Goal: Information Seeking & Learning: Compare options

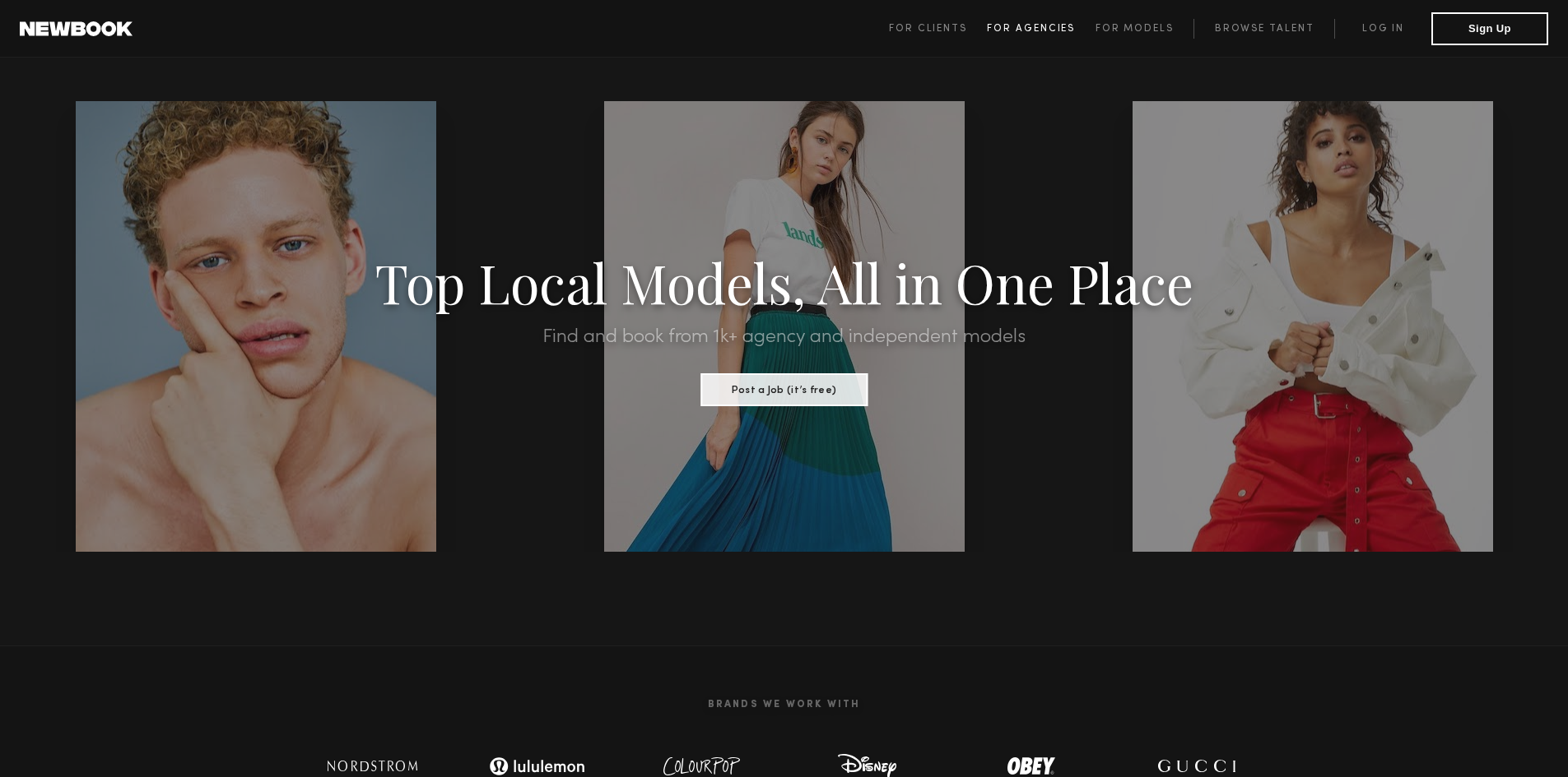
click at [1024, 35] on link "For Agencies" at bounding box center [1040, 28] width 107 height 20
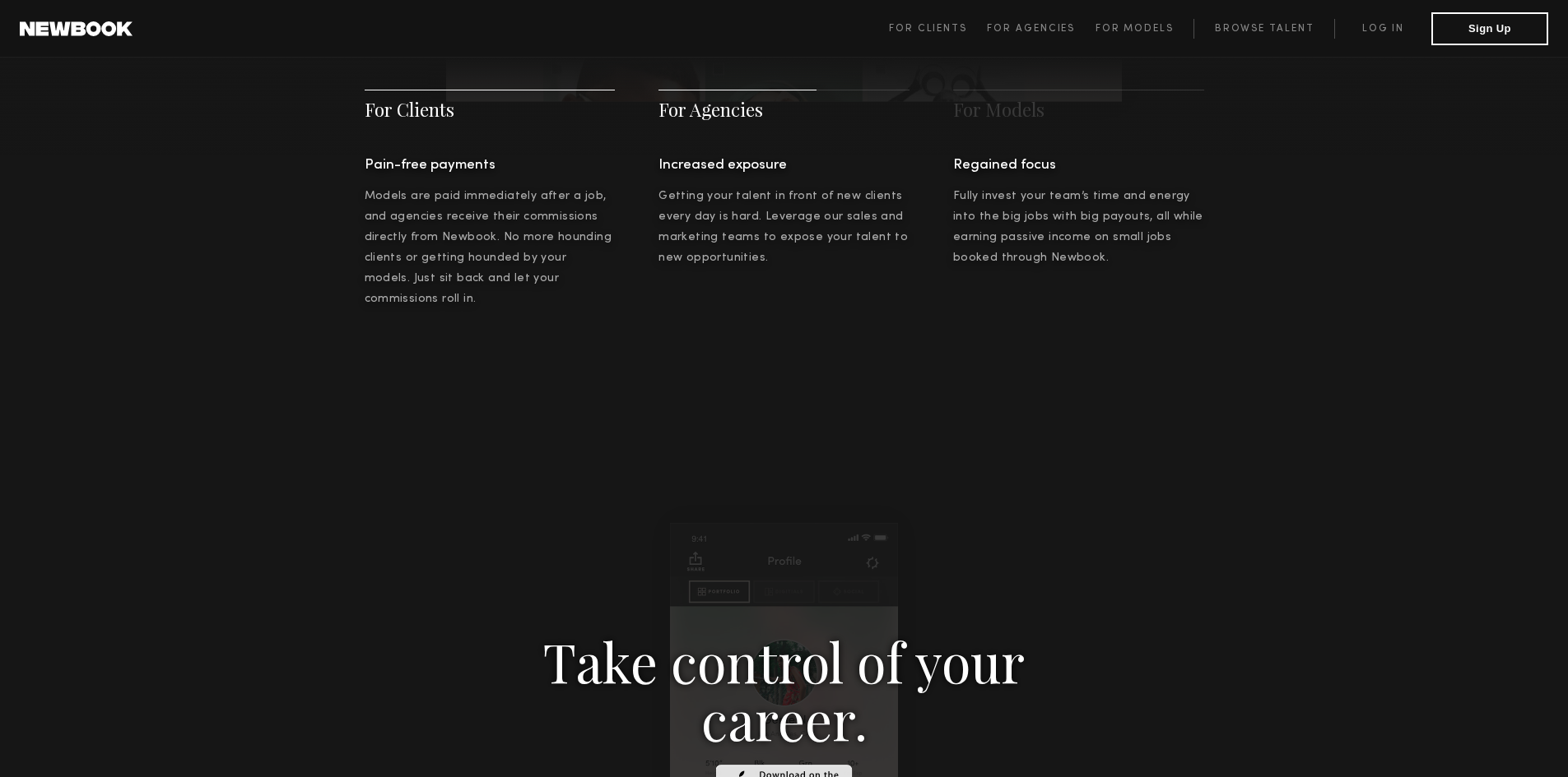
scroll to position [2570, 0]
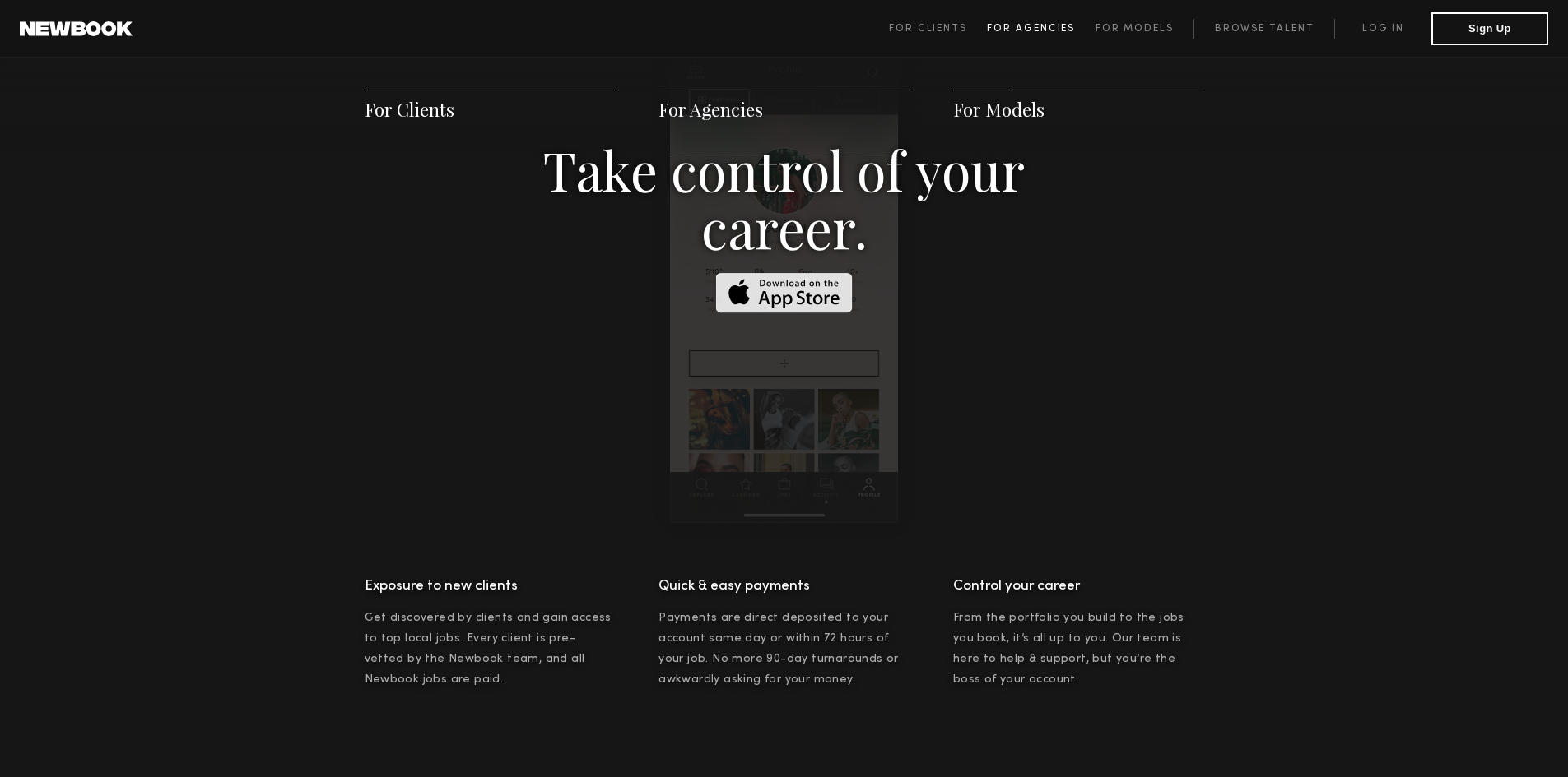
click at [1031, 21] on link "For Agencies" at bounding box center [1040, 28] width 107 height 20
click at [1277, 41] on span "For Clients For Agencies For Models Browse Talent Log in Sign Up" at bounding box center [1217, 28] width 659 height 33
click at [1074, 29] on span "For Agencies" at bounding box center [1030, 28] width 88 height 9
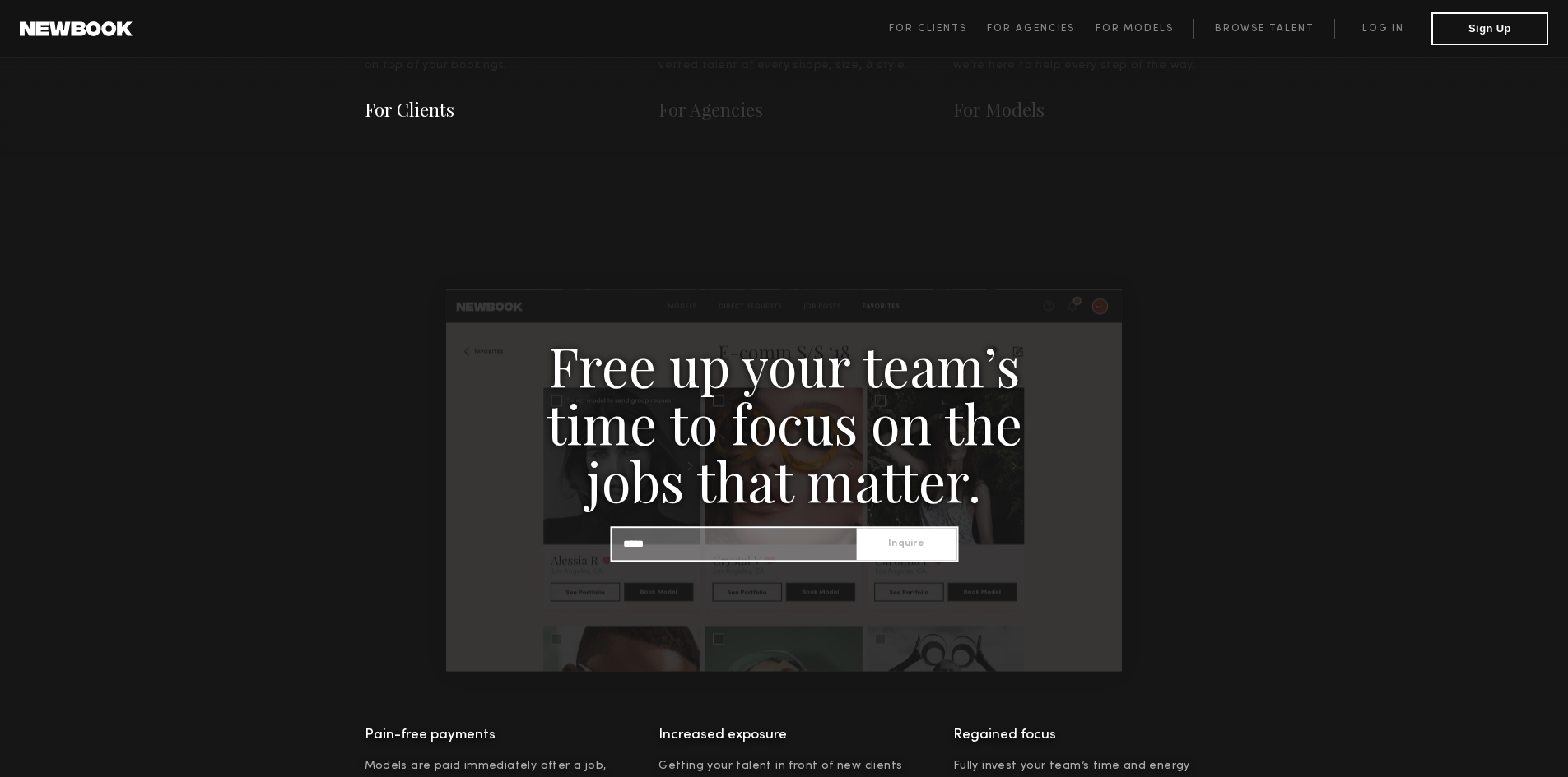
scroll to position [1502, 0]
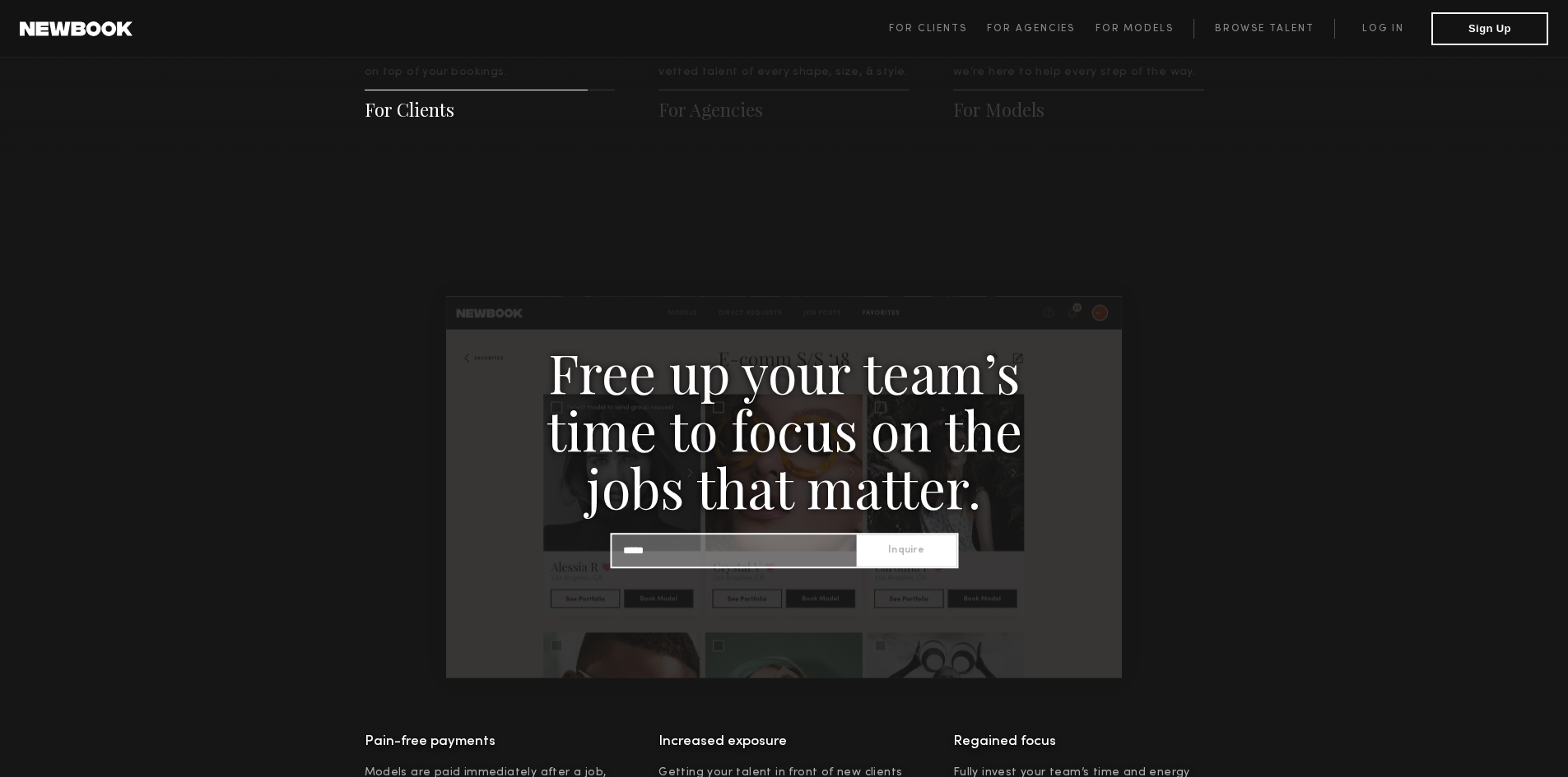
click at [106, 42] on header "For Clients For Agencies For Models Browse Talent Log in Sign Up ☰" at bounding box center [784, 28] width 1568 height 57
click at [106, 36] on link at bounding box center [76, 29] width 113 height 15
click at [106, 34] on link at bounding box center [76, 29] width 113 height 15
click at [1159, 29] on span "For Models" at bounding box center [1134, 28] width 78 height 9
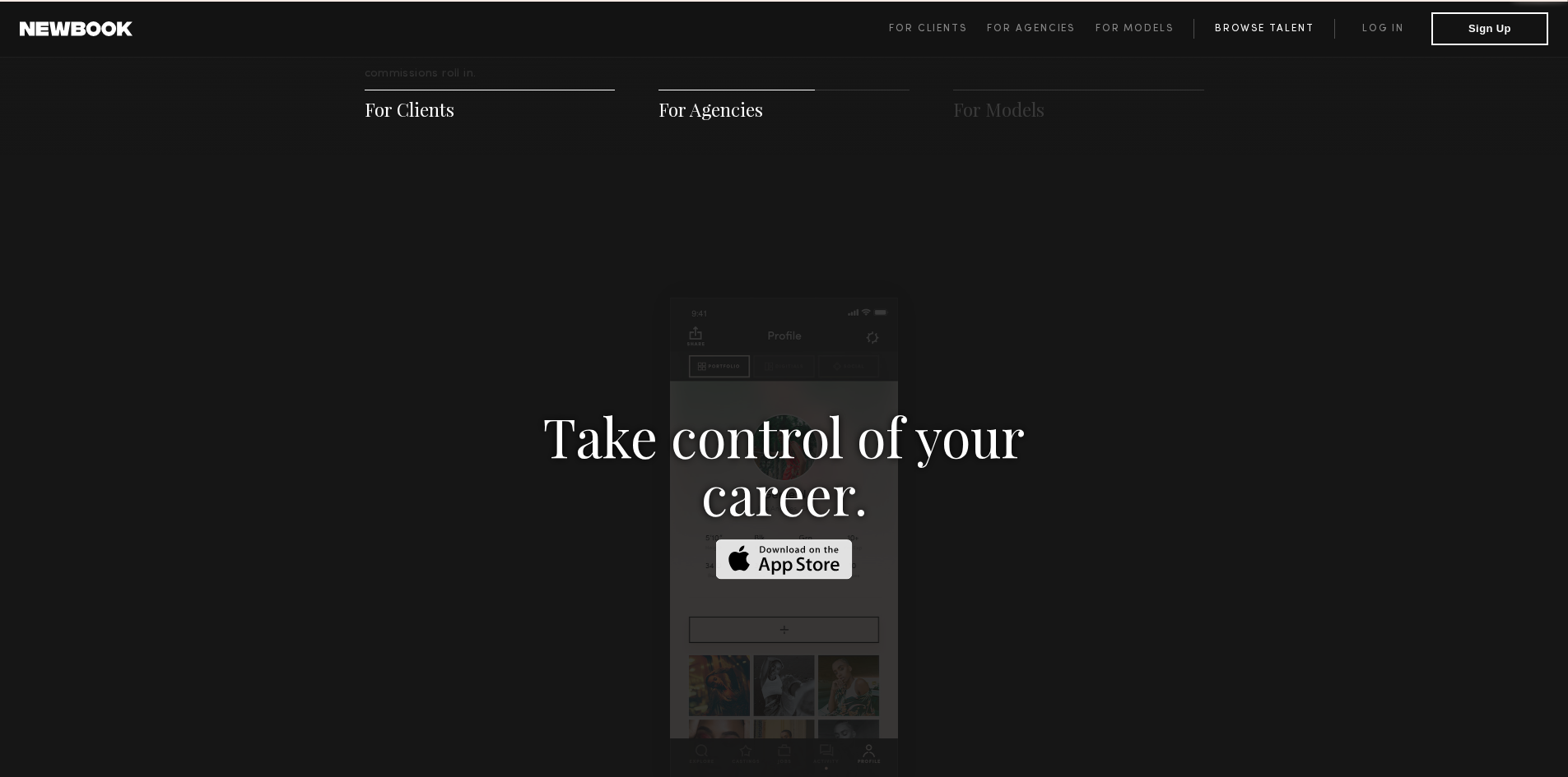
scroll to position [2367, 0]
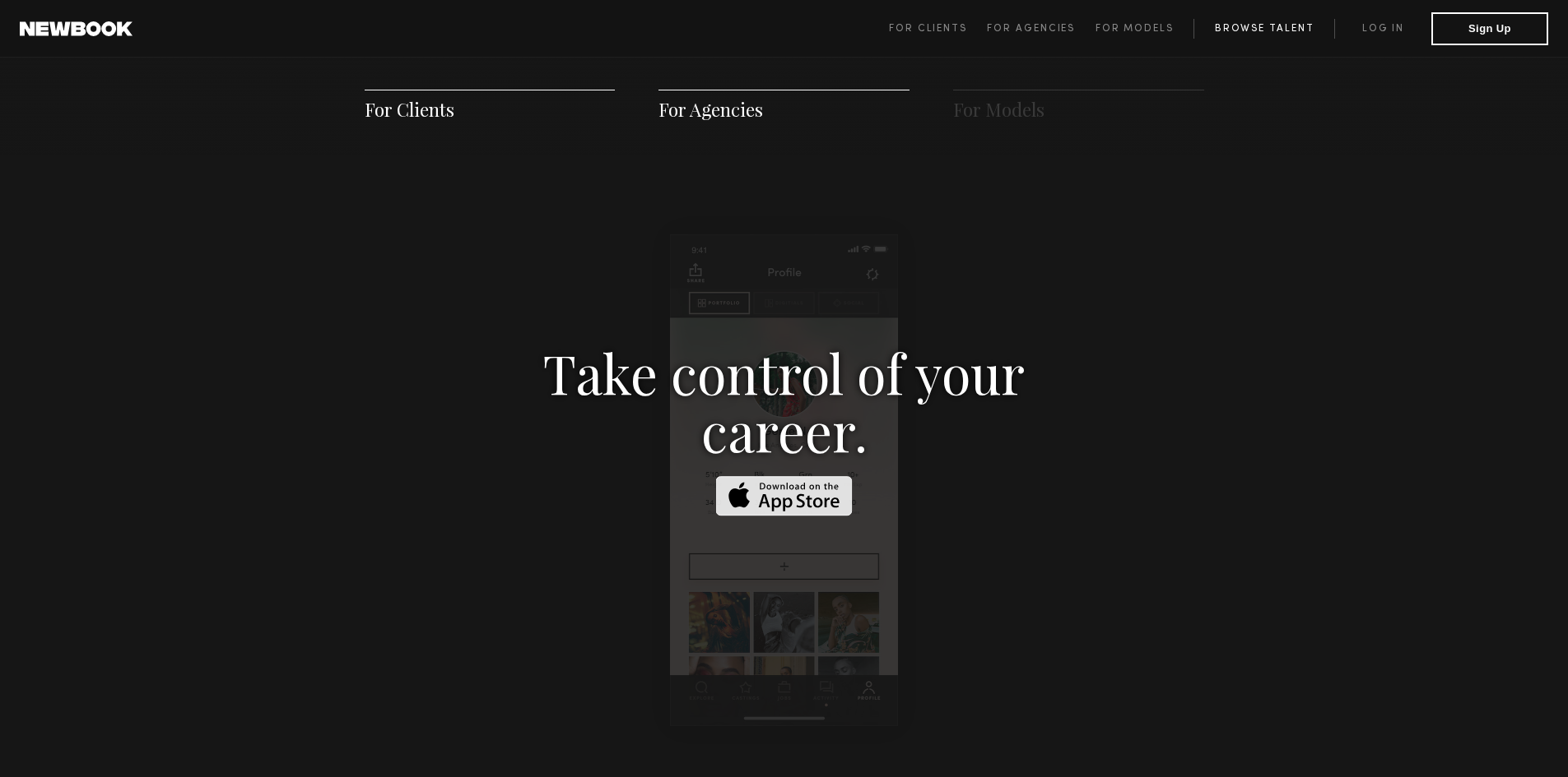
click at [1262, 36] on link "Browse Talent" at bounding box center [1263, 28] width 140 height 20
click at [1255, 33] on link "Browse Talent" at bounding box center [1263, 28] width 140 height 20
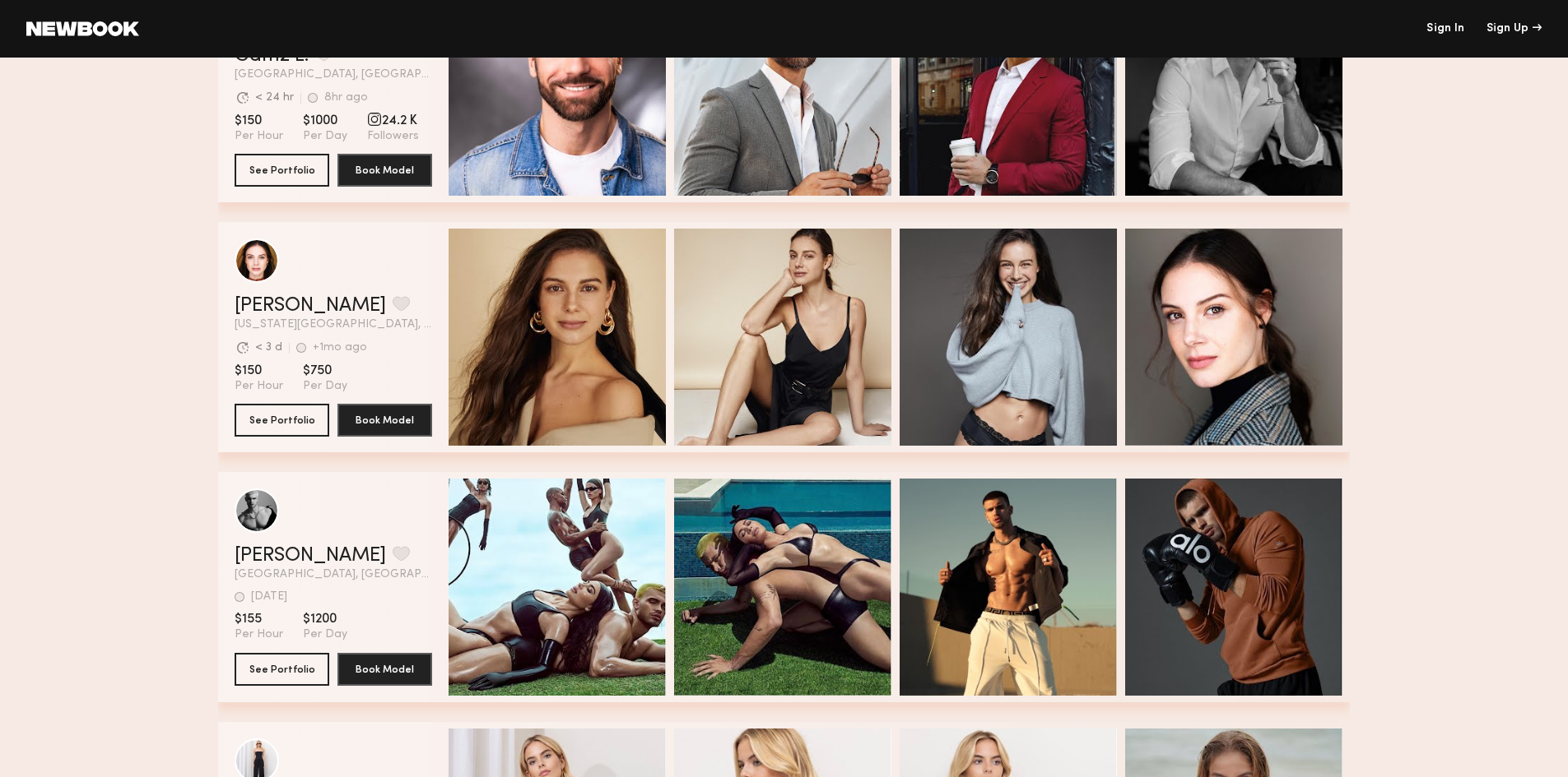
scroll to position [2796, 0]
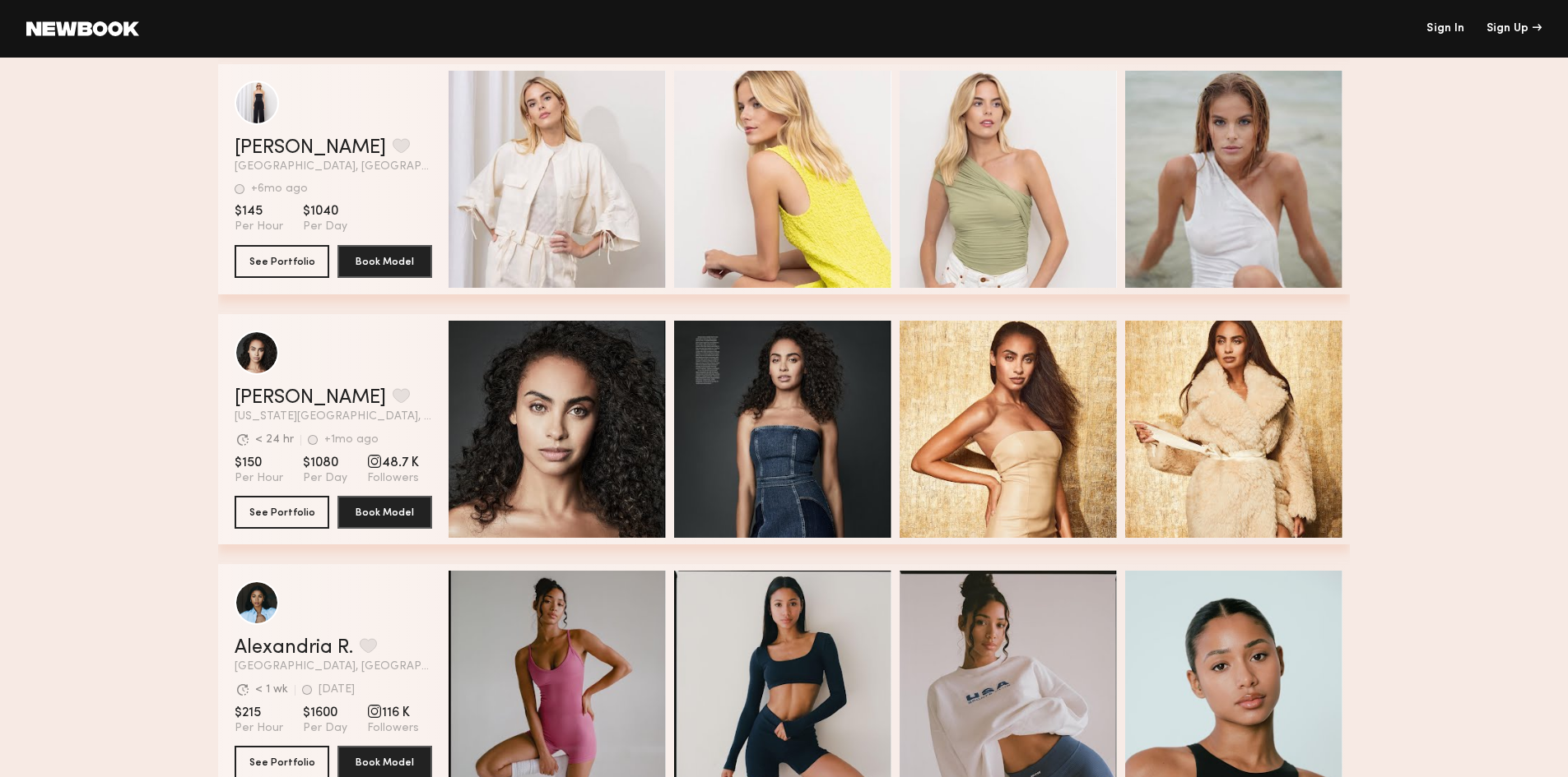
scroll to position [3372, 0]
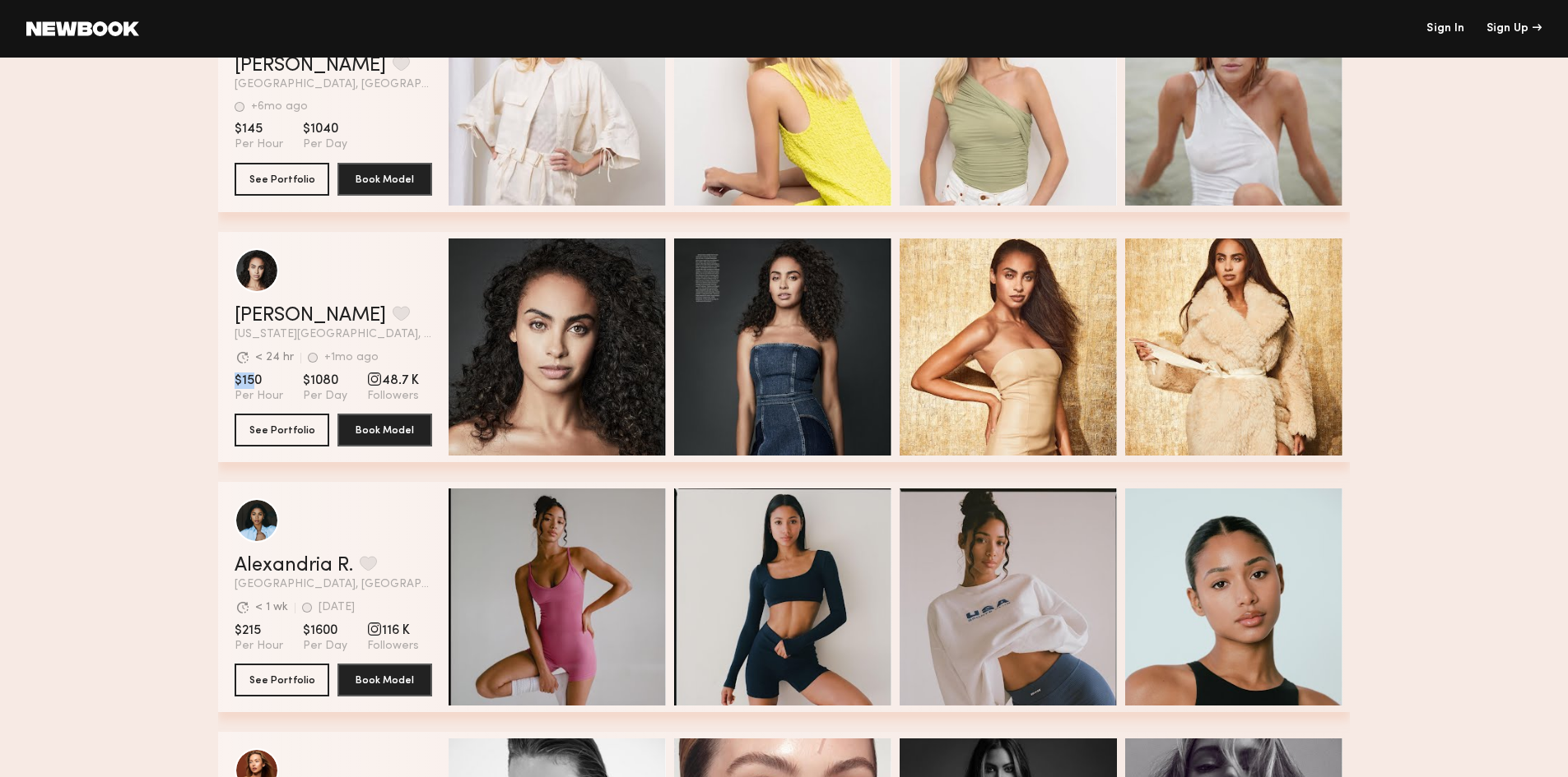
drag, startPoint x: 237, startPoint y: 381, endPoint x: 252, endPoint y: 382, distance: 15.0
click at [252, 382] on span "$150" at bounding box center [259, 380] width 49 height 16
click at [261, 382] on span "$150" at bounding box center [259, 380] width 49 height 16
click at [225, 380] on div "[PERSON_NAME] Favorite [US_STATE][GEOGRAPHIC_DATA], [GEOGRAPHIC_DATA] [GEOGRAPH…" at bounding box center [783, 347] width 1132 height 231
click at [244, 386] on span "$150" at bounding box center [259, 380] width 49 height 16
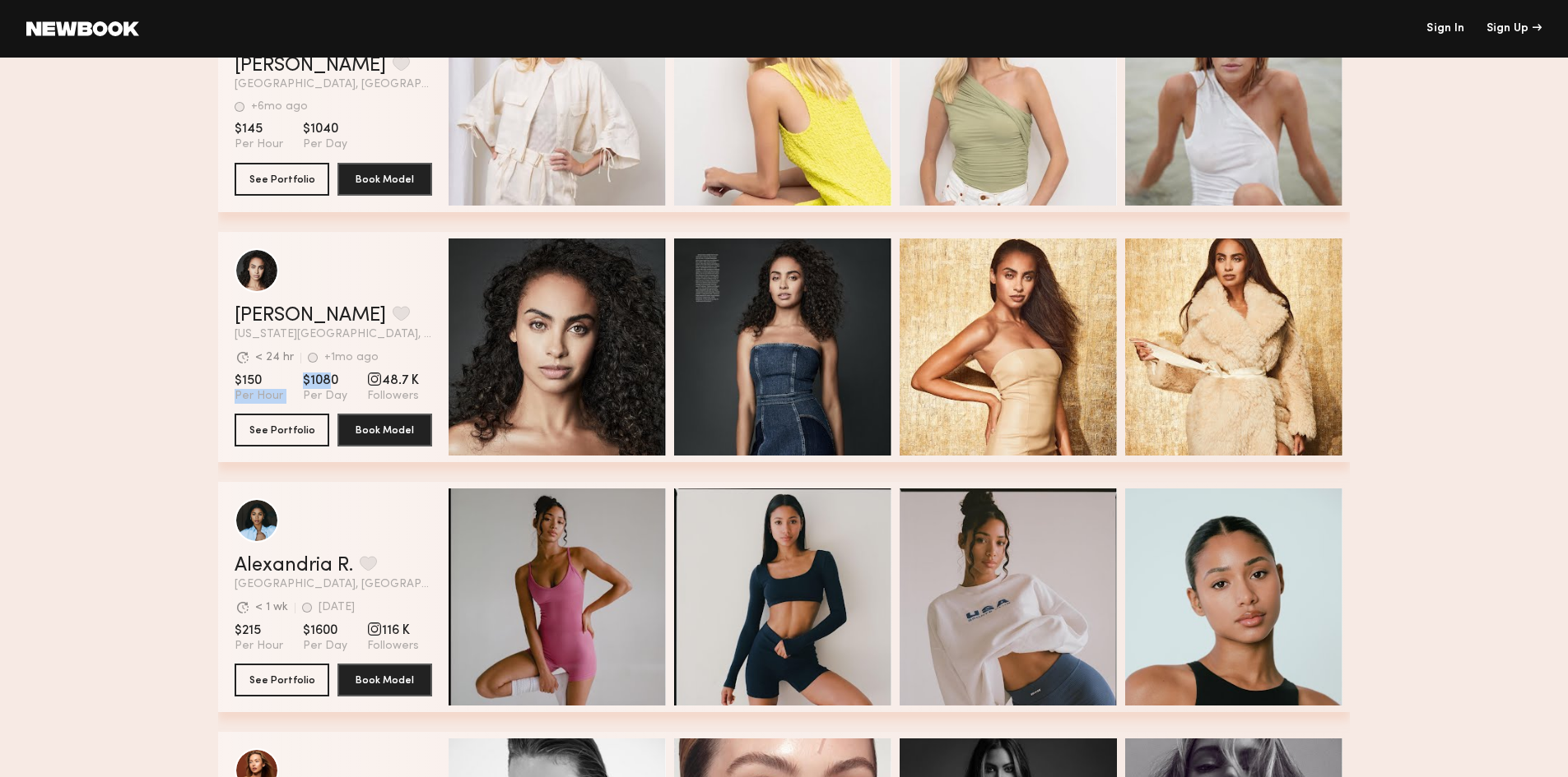
drag, startPoint x: 293, startPoint y: 383, endPoint x: 331, endPoint y: 380, distance: 38.1
click at [331, 380] on section "$150 Per Hour $1080 Per Day 48.7 K Followers" at bounding box center [334, 388] width 198 height 31
drag, startPoint x: 336, startPoint y: 380, endPoint x: 300, endPoint y: 380, distance: 36.0
click at [300, 380] on section "$150 Per Hour $1080 Per Day 48.7 K Followers" at bounding box center [334, 388] width 198 height 31
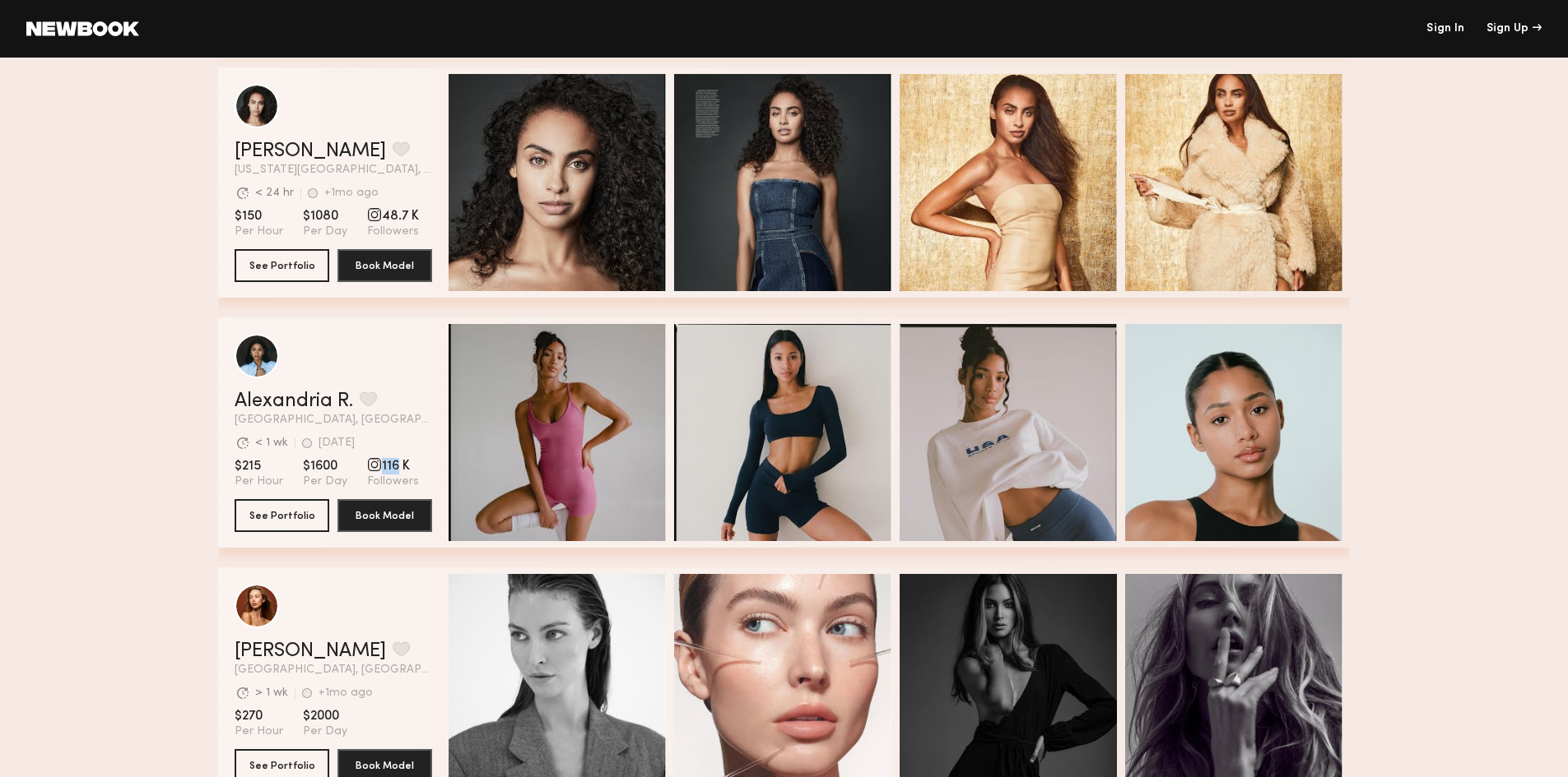
drag, startPoint x: 375, startPoint y: 468, endPoint x: 399, endPoint y: 469, distance: 24.0
click at [395, 469] on span "116 K" at bounding box center [392, 465] width 52 height 16
click at [401, 469] on span "116 K" at bounding box center [392, 465] width 52 height 16
drag, startPoint x: 418, startPoint y: 469, endPoint x: 367, endPoint y: 464, distance: 51.2
click at [367, 464] on section "$215 Per Hour $1600 Per Day 116 K Followers" at bounding box center [334, 473] width 198 height 31
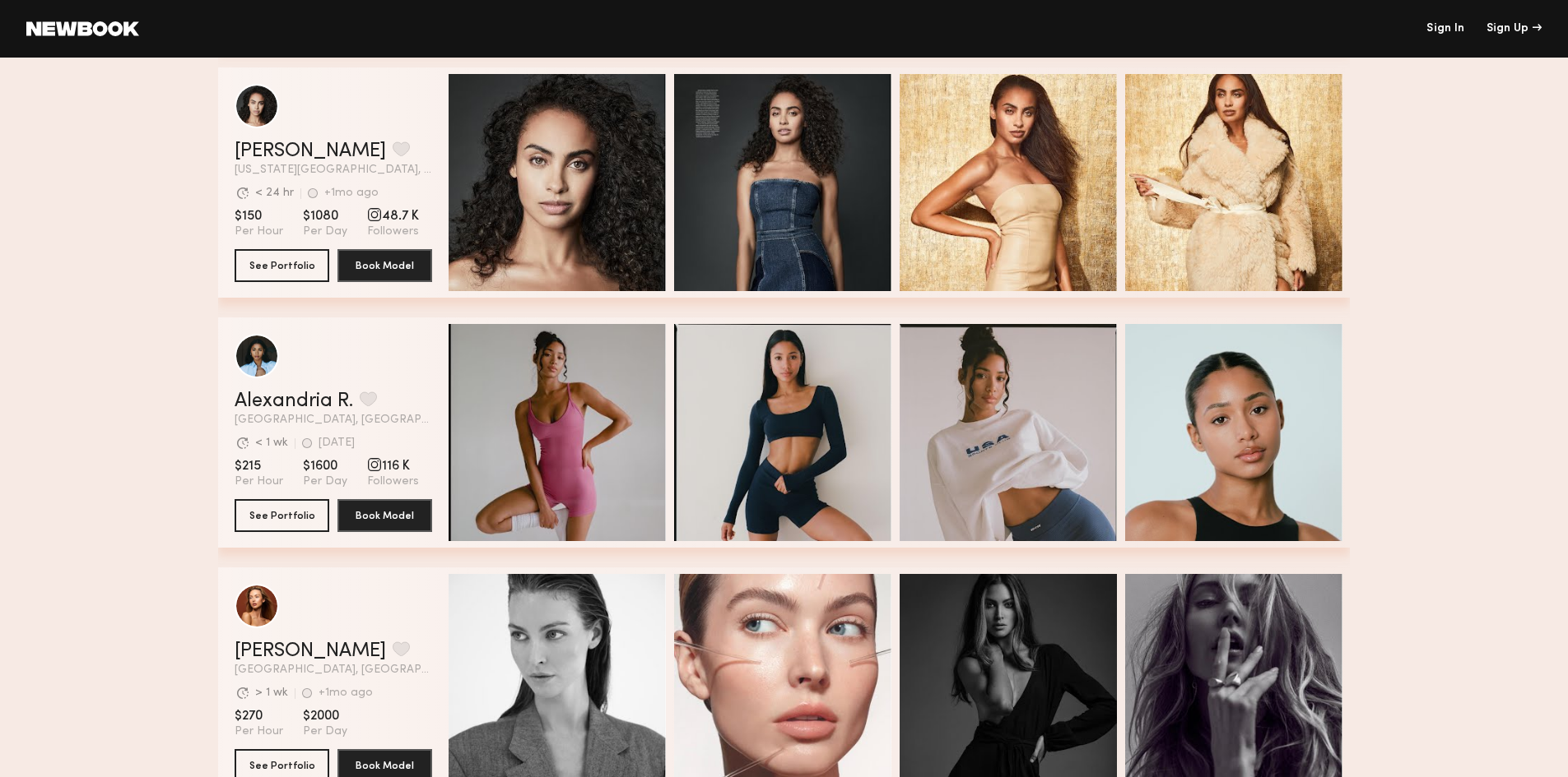
click at [402, 445] on section "Avg. request response time < 1 wk [DATE] Last Online" at bounding box center [334, 443] width 198 height 16
drag, startPoint x: 232, startPoint y: 467, endPoint x: 275, endPoint y: 469, distance: 43.0
click at [275, 469] on div "Alexandria R. Favorite [GEOGRAPHIC_DATA], [GEOGRAPHIC_DATA] Avg. request respon…" at bounding box center [783, 432] width 1132 height 231
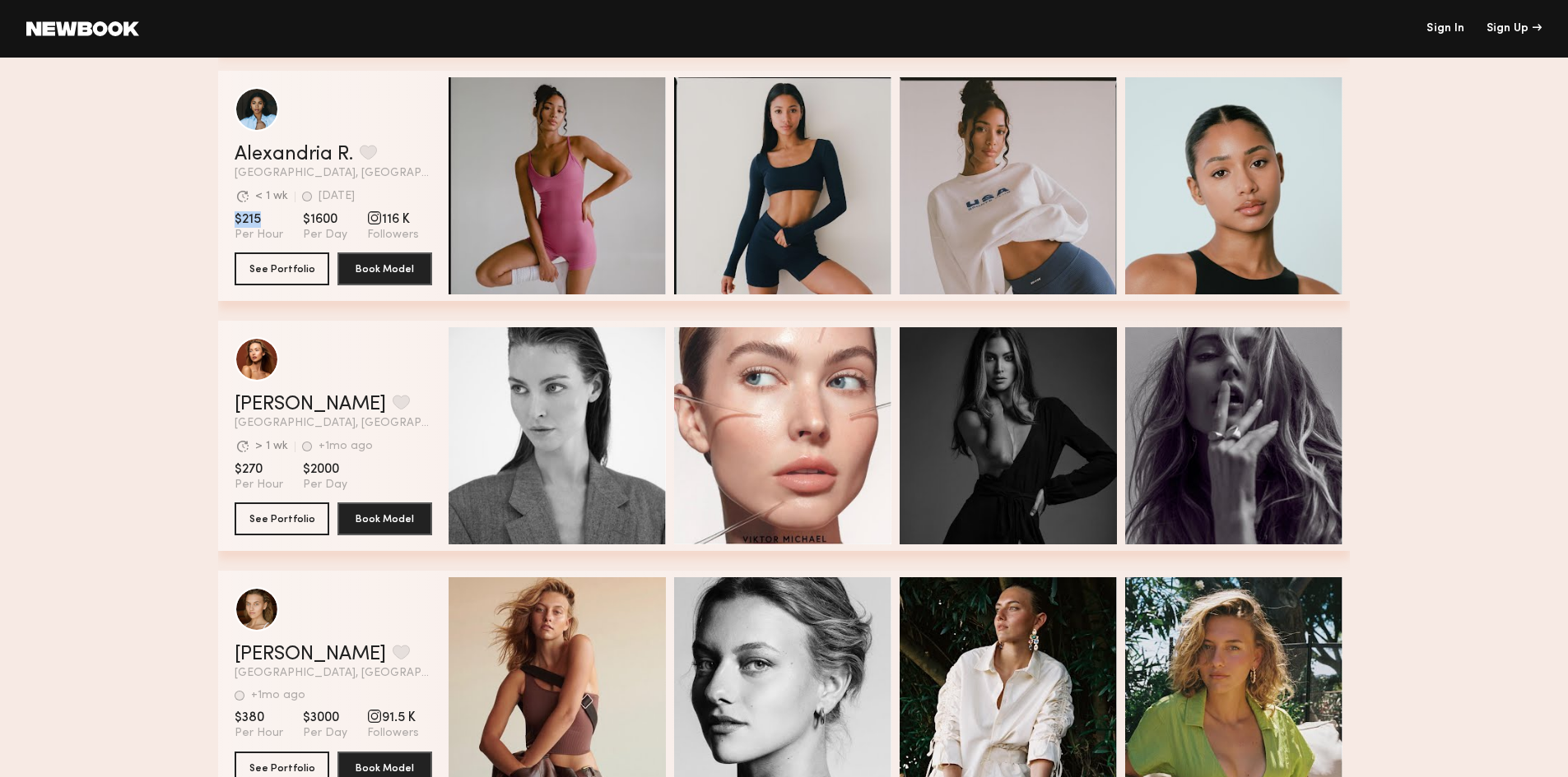
scroll to position [4030, 0]
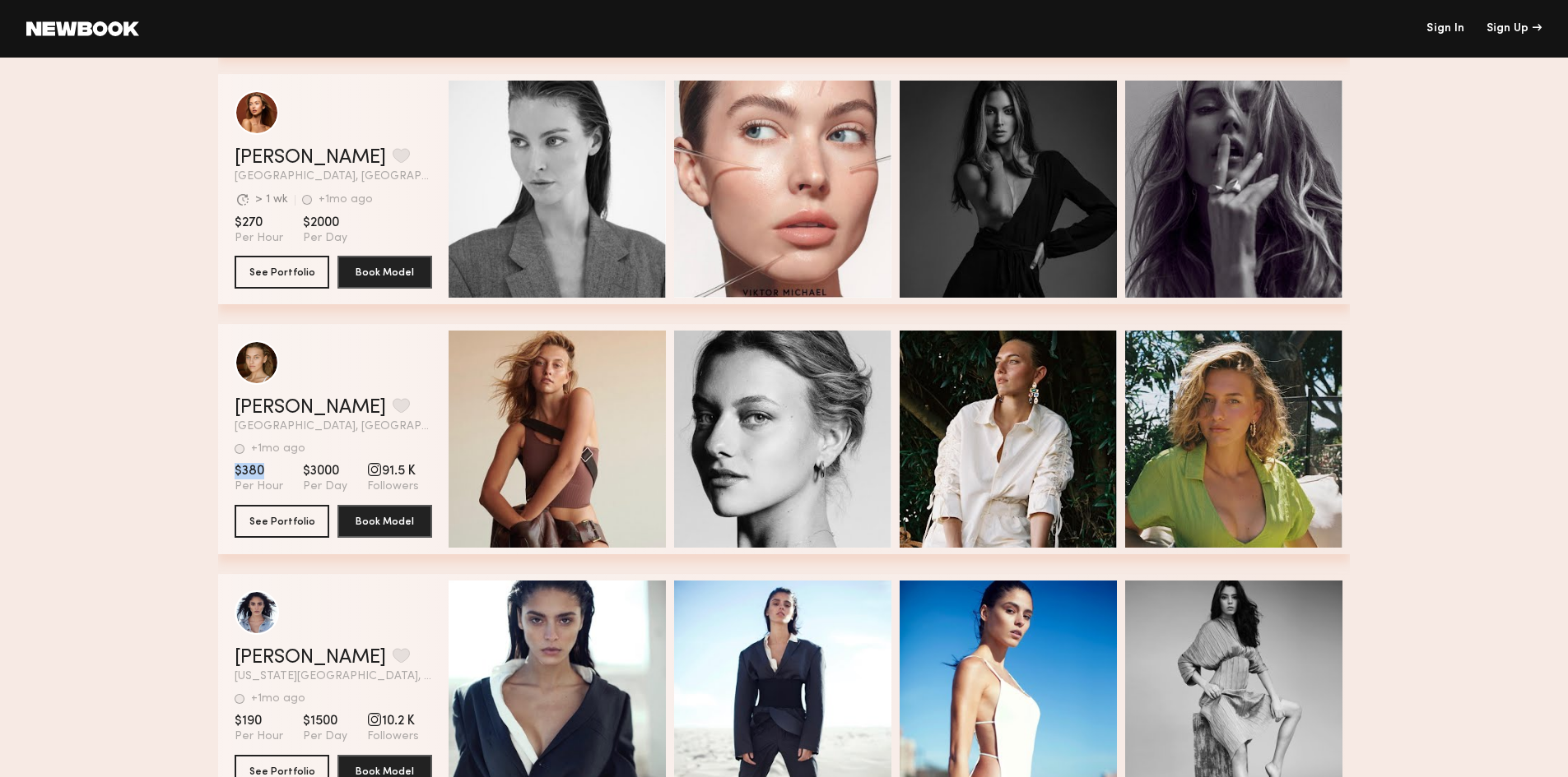
drag, startPoint x: 279, startPoint y: 467, endPoint x: 226, endPoint y: 466, distance: 53.0
click at [226, 466] on div "[PERSON_NAME] Favorite [GEOGRAPHIC_DATA], [GEOGRAPHIC_DATA] +1mo ago Last Onlin…" at bounding box center [783, 439] width 1132 height 231
click at [225, 465] on div "[PERSON_NAME] Favorite [GEOGRAPHIC_DATA], [GEOGRAPHIC_DATA] +1mo ago Last Onlin…" at bounding box center [783, 439] width 1132 height 231
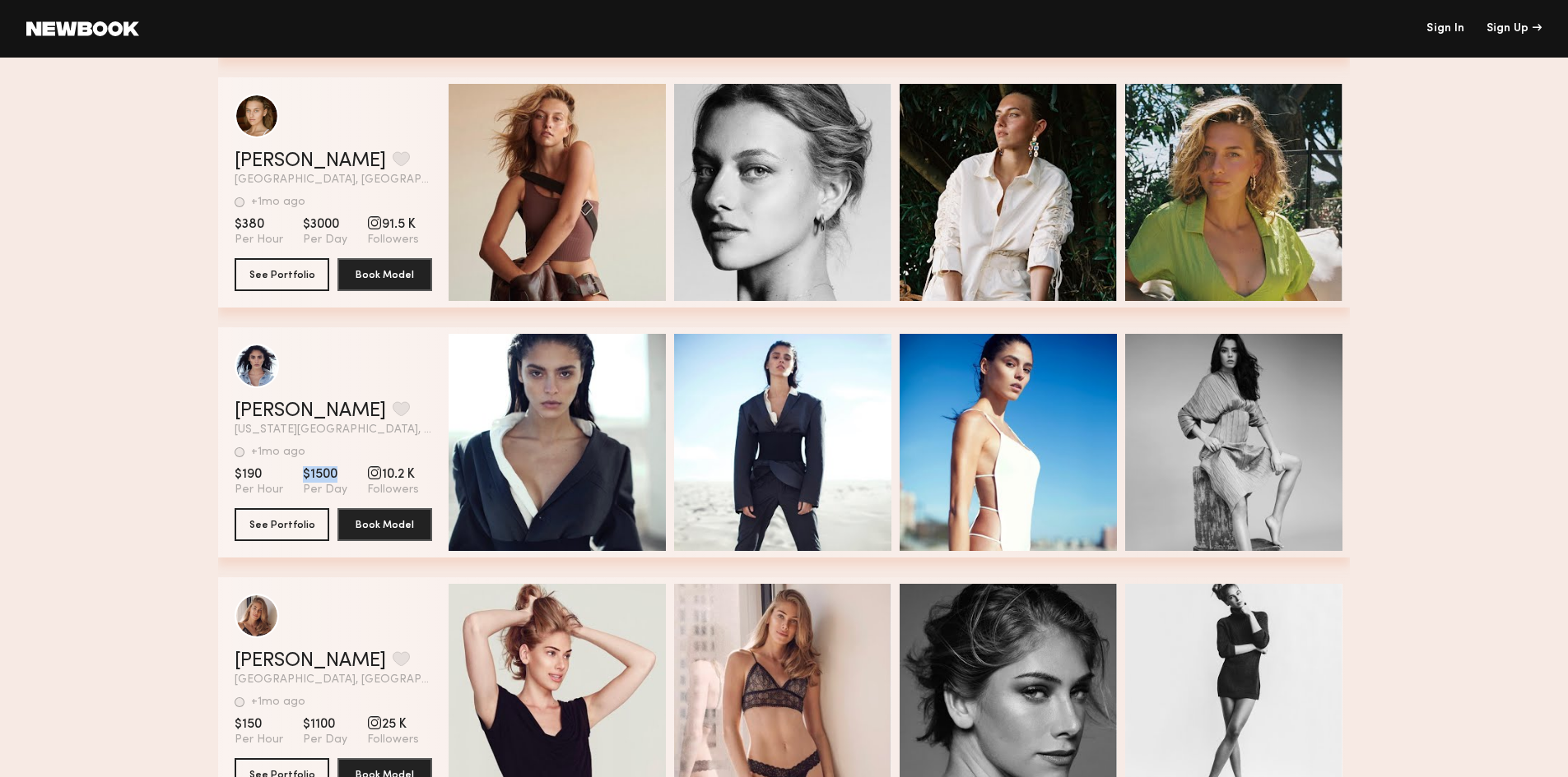
drag, startPoint x: 336, startPoint y: 478, endPoint x: 300, endPoint y: 477, distance: 36.0
click at [300, 477] on section "$190 Per Hour $1500 Per Day 10.2 K Followers" at bounding box center [334, 481] width 198 height 31
click at [295, 485] on section "$190 Per Hour $1500 Per Day 10.2 K Followers" at bounding box center [334, 481] width 198 height 31
drag, startPoint x: 299, startPoint y: 478, endPoint x: 332, endPoint y: 481, distance: 33.1
click at [332, 481] on section "$190 Per Hour $1500 Per Day 10.2 K Followers" at bounding box center [334, 481] width 198 height 31
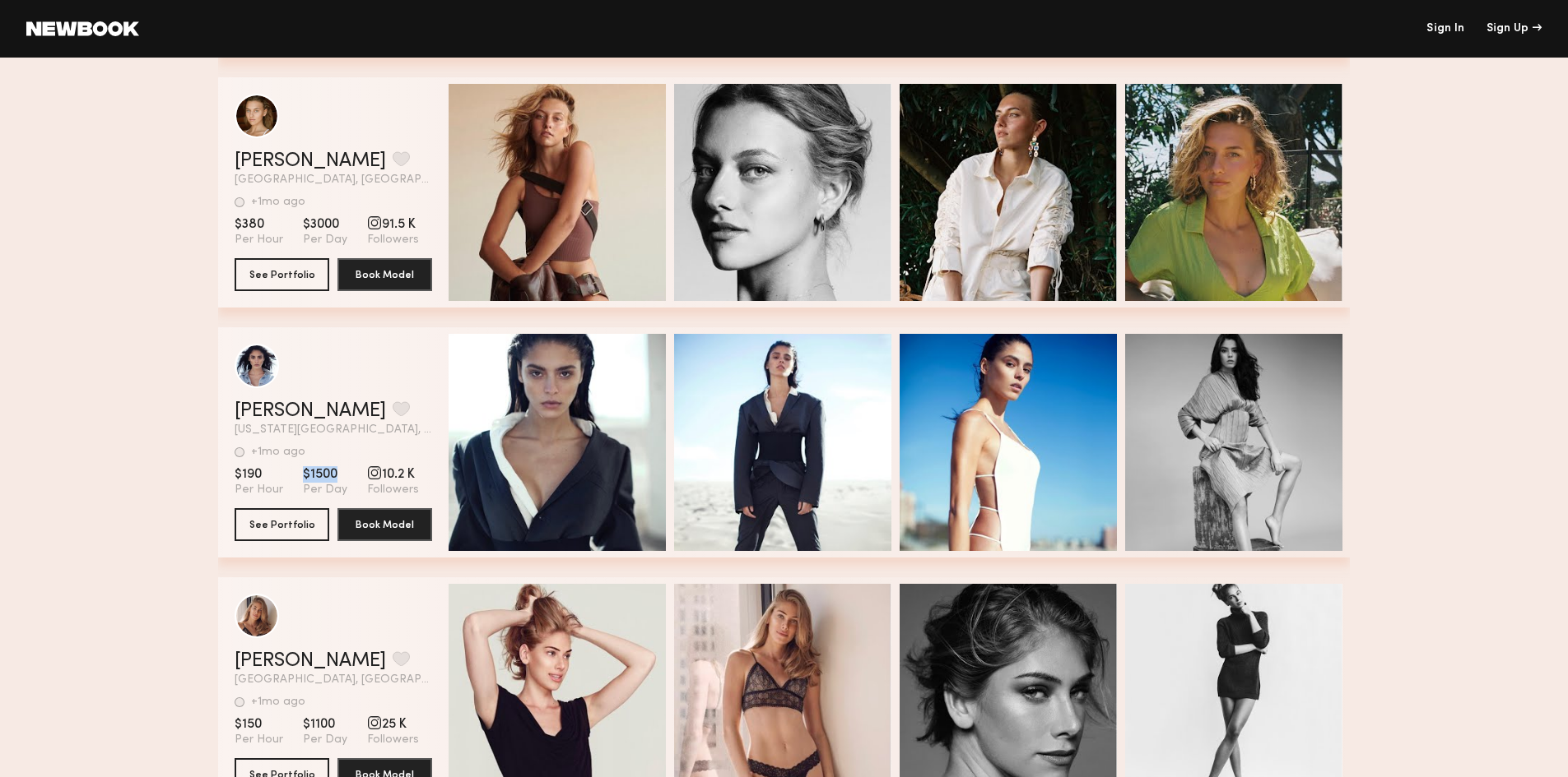
click at [308, 477] on span "$1500" at bounding box center [324, 474] width 44 height 16
click at [294, 478] on section "$190 Per Hour $1500 Per Day 10.2 K Followers" at bounding box center [334, 481] width 198 height 31
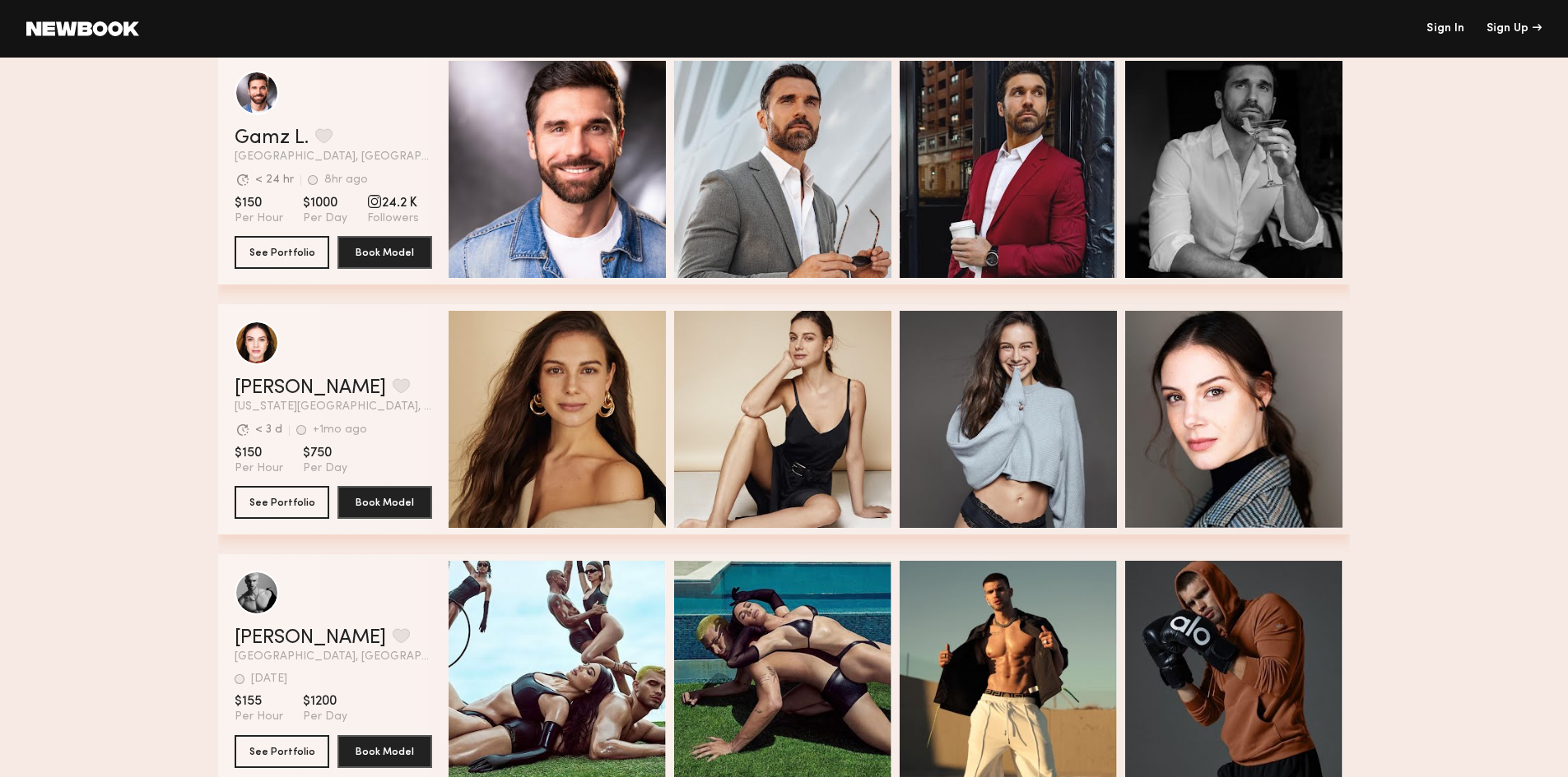
scroll to position [2221, 0]
